Goal: Book appointment/travel/reservation

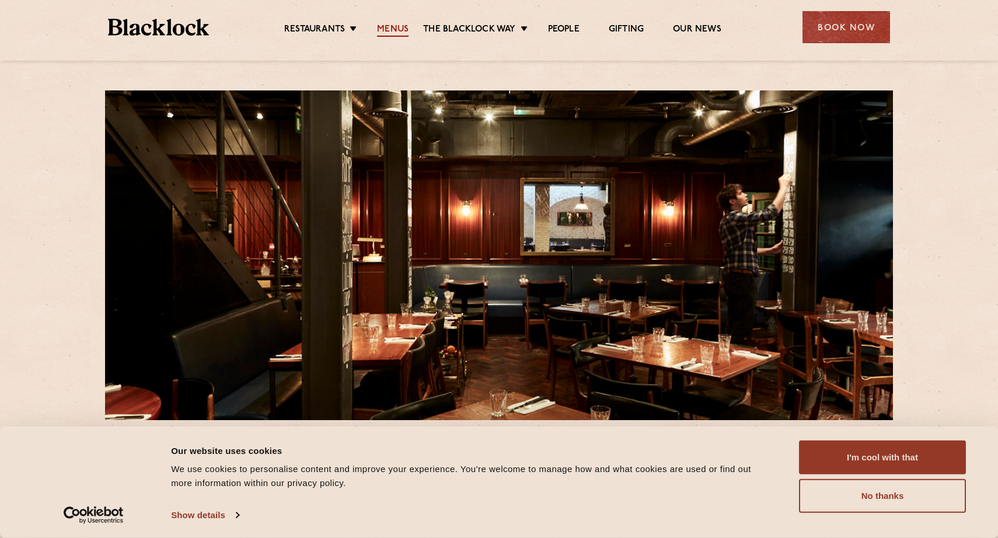
click at [395, 30] on link "Menus" at bounding box center [393, 30] width 32 height 13
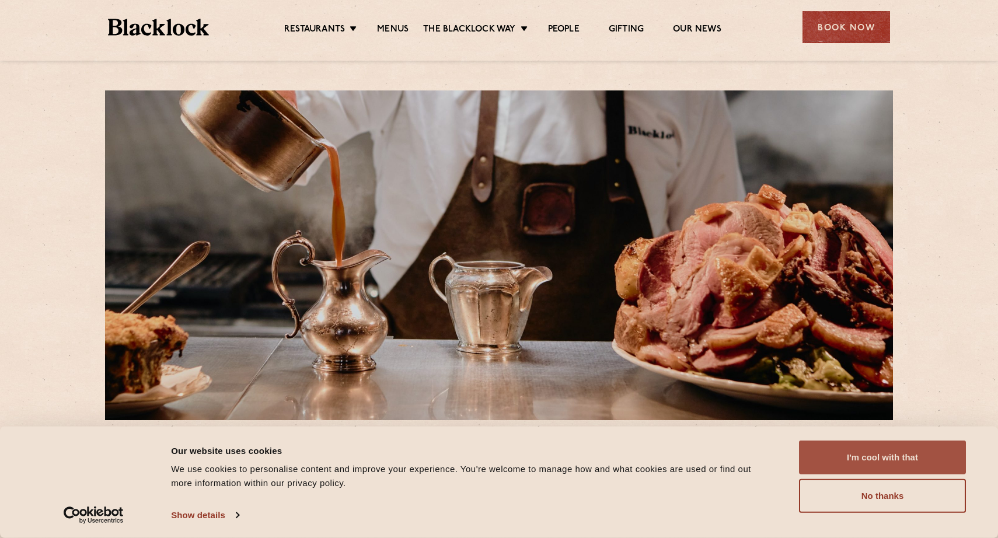
click at [878, 464] on button "I'm cool with that" at bounding box center [882, 458] width 167 height 34
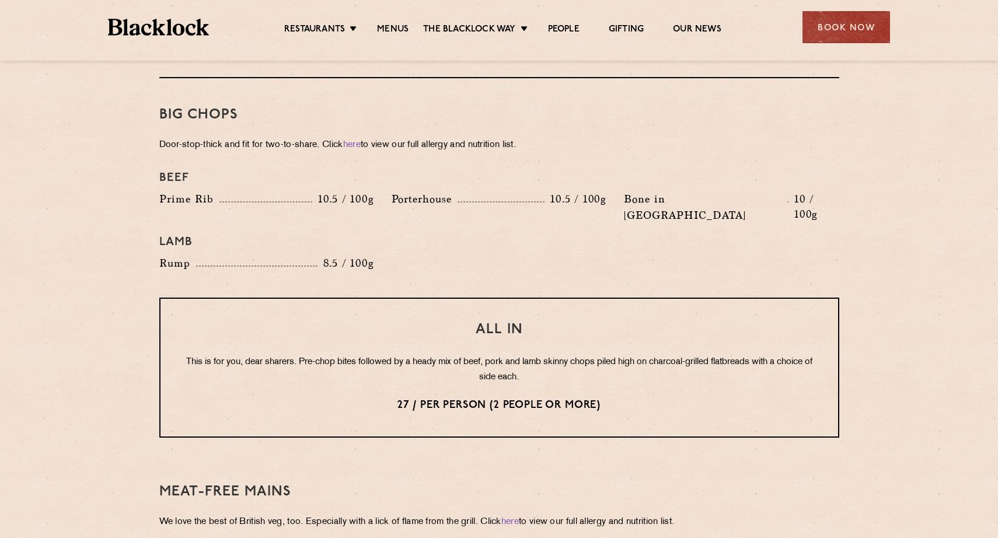
scroll to position [1282, 0]
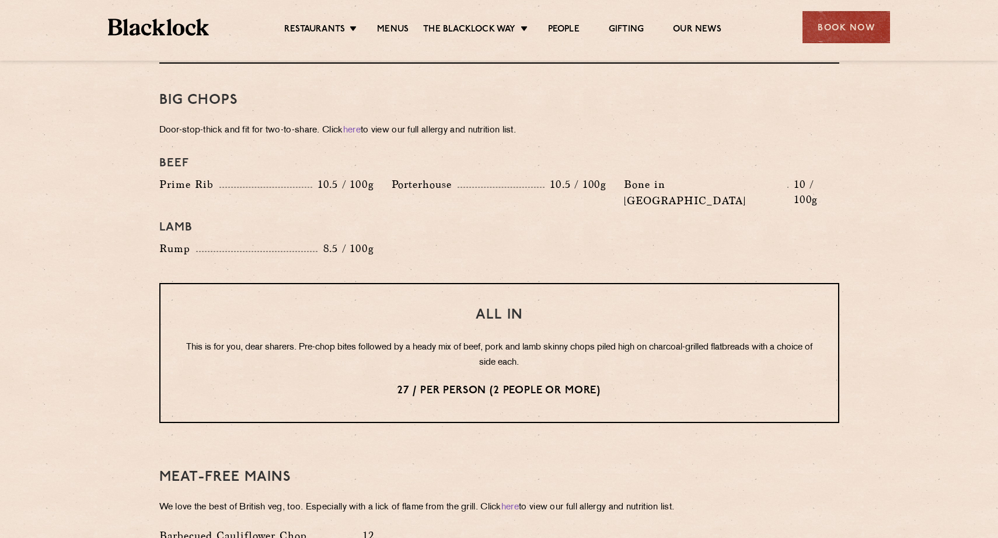
click at [439, 340] on p "This is for you, dear sharers. Pre-chop bites followed by a heady mix of beef, …" at bounding box center [499, 355] width 631 height 30
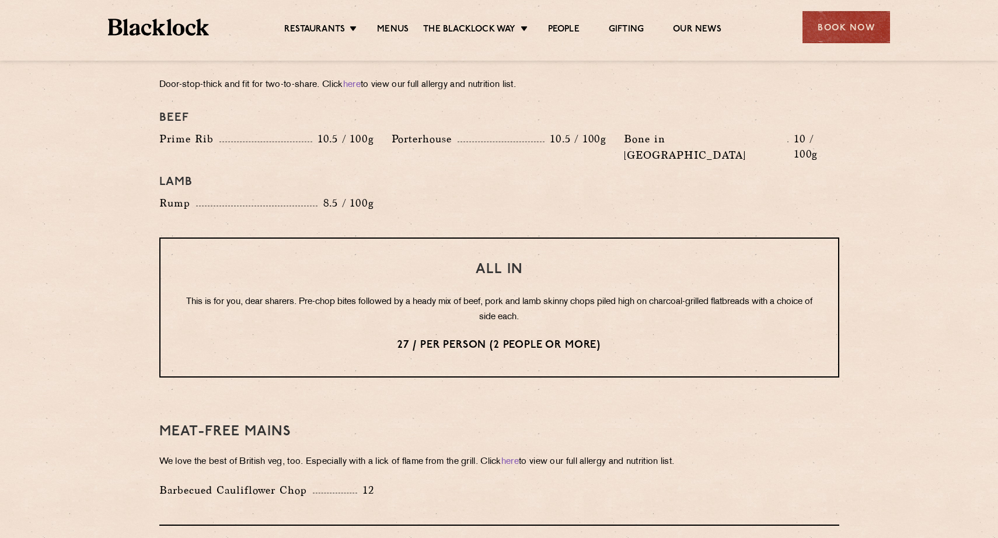
scroll to position [1328, 0]
click at [838, 17] on div "Book Now" at bounding box center [847, 27] width 88 height 32
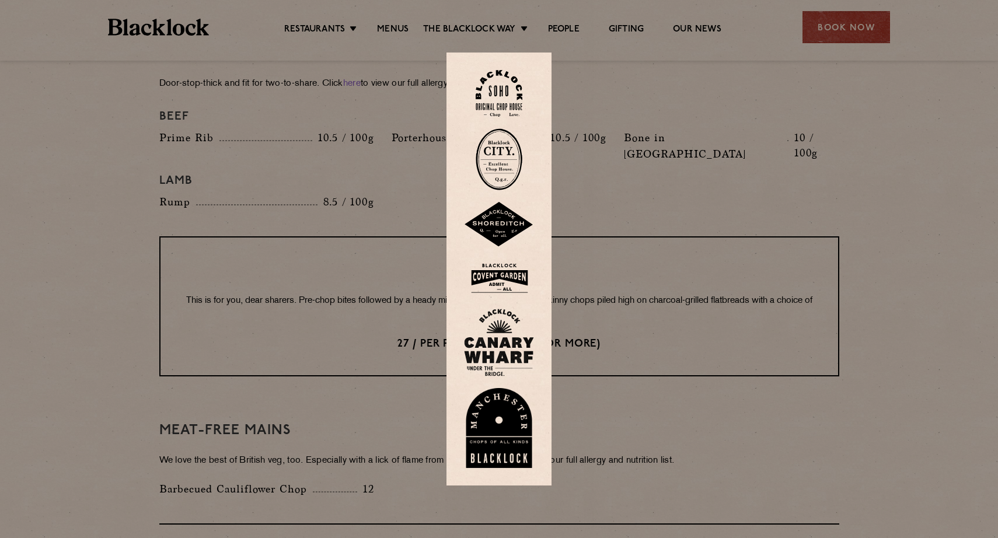
click at [507, 93] on img at bounding box center [499, 93] width 47 height 47
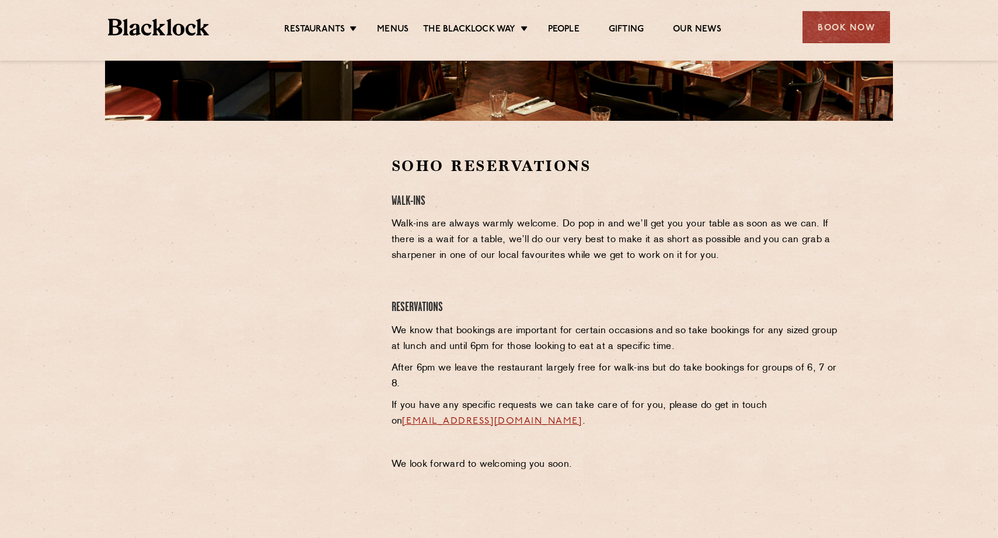
scroll to position [301, 0]
